Goal: Task Accomplishment & Management: Manage account settings

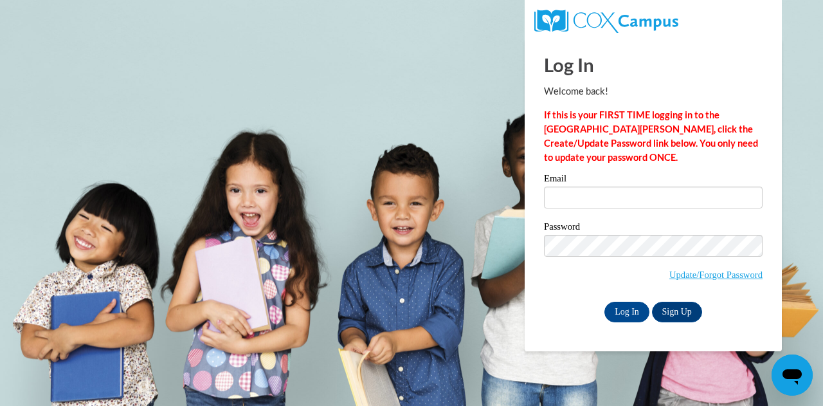
type input "ashley.owenby@cobbk12.org"
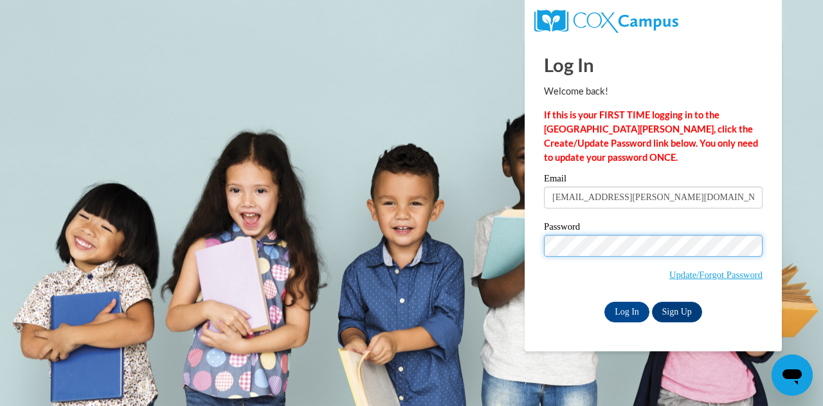
click at [604, 301] on input "Log In" at bounding box center [626, 311] width 45 height 21
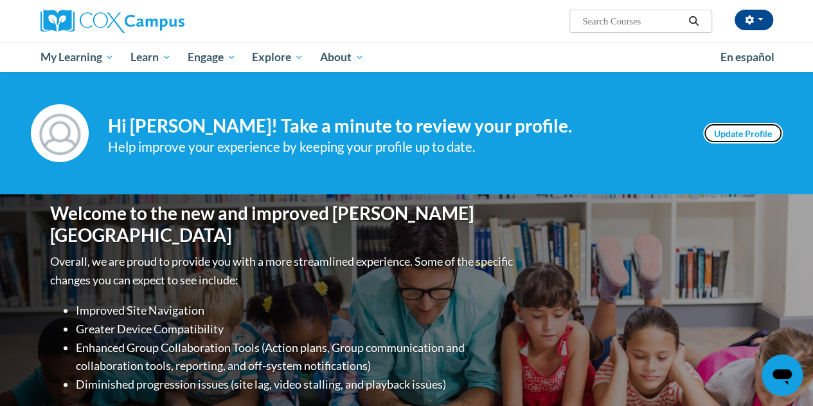
click at [751, 132] on link "Update Profile" at bounding box center [743, 133] width 80 height 21
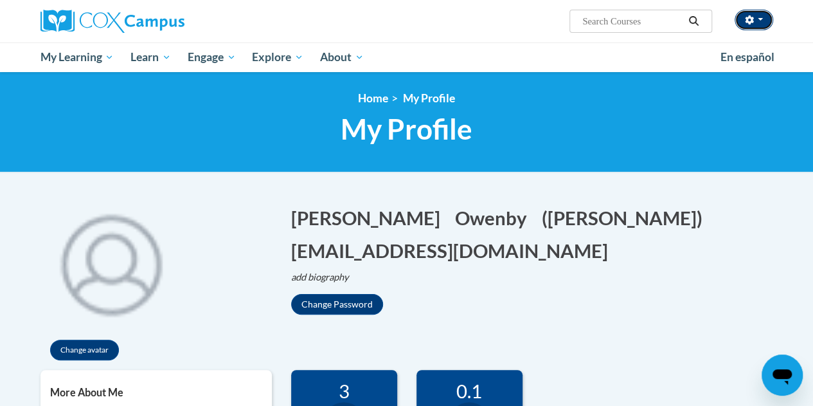
click at [757, 13] on button "button" at bounding box center [754, 20] width 39 height 21
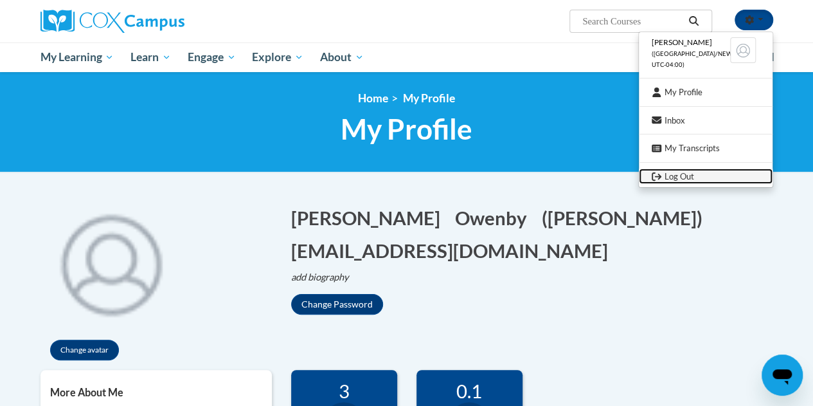
click at [677, 177] on link "Log Out" at bounding box center [706, 176] width 134 height 16
